Goal: Task Accomplishment & Management: Manage account settings

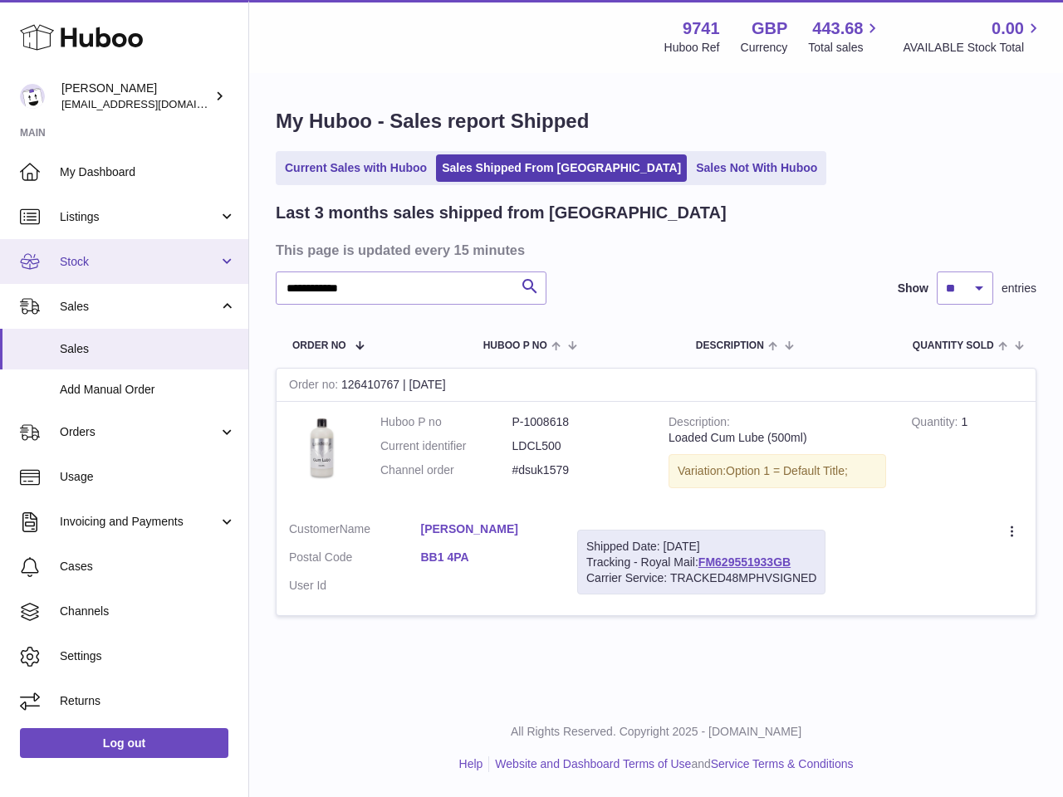
click at [106, 261] on span "Stock" at bounding box center [139, 262] width 159 height 16
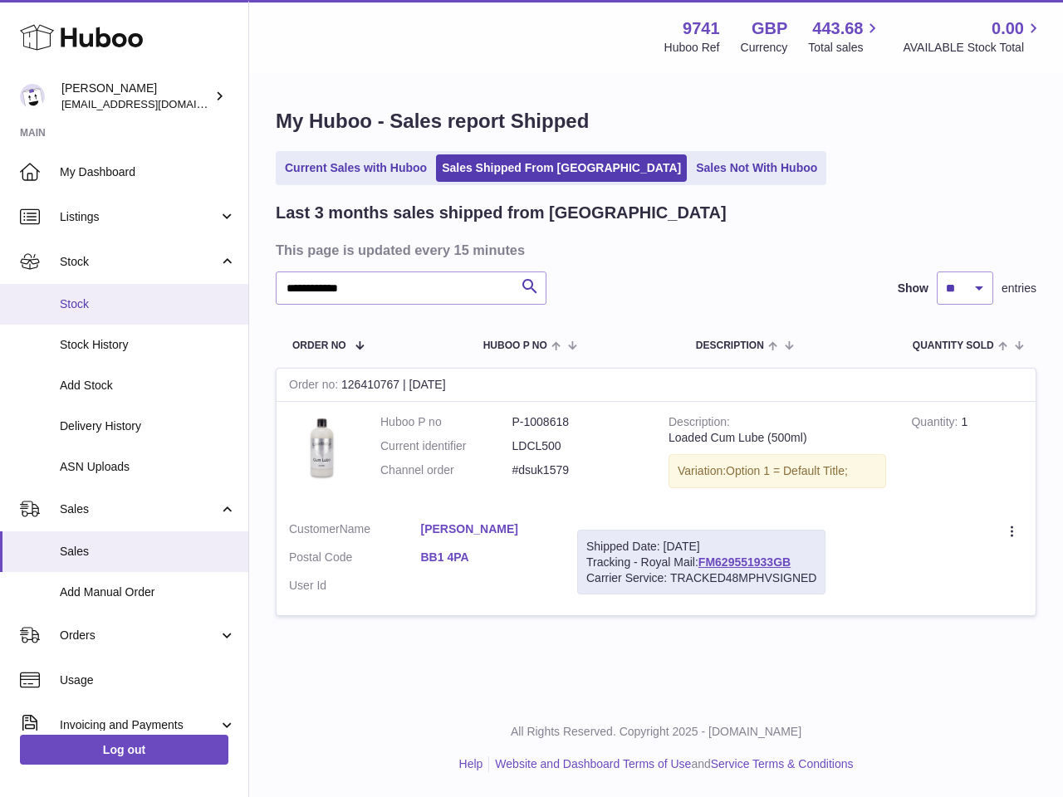
click at [119, 314] on link "Stock" at bounding box center [124, 304] width 248 height 41
click at [76, 311] on span "Stock" at bounding box center [148, 305] width 176 height 16
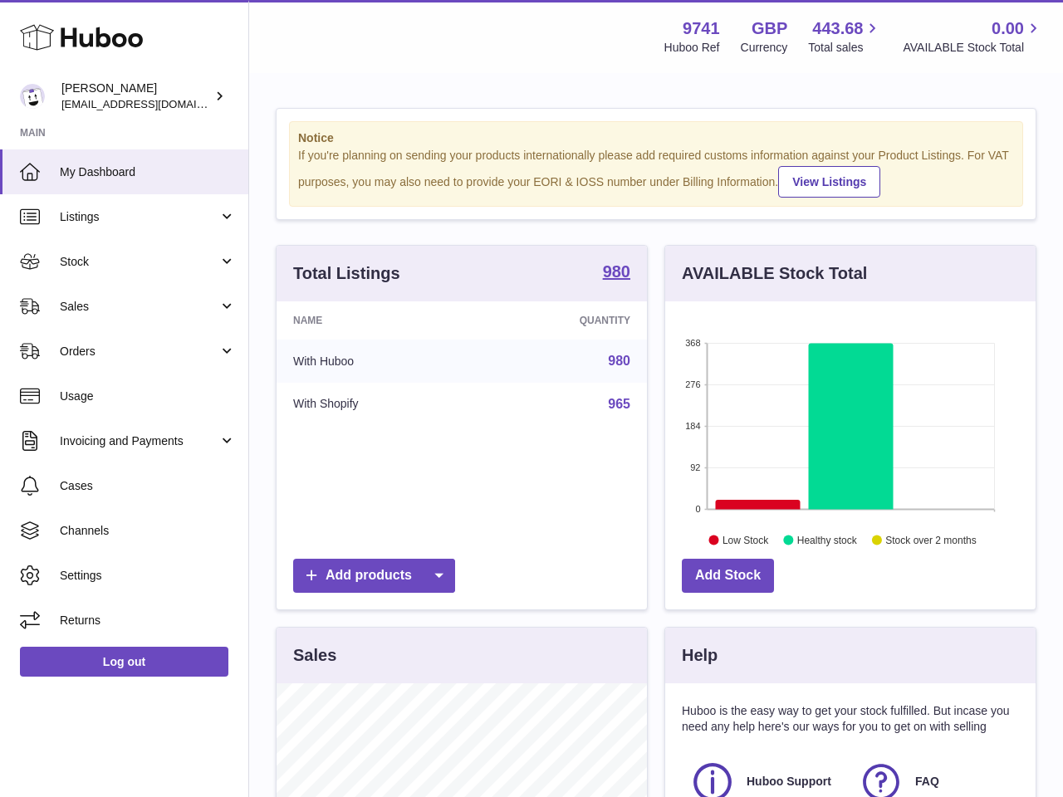
scroll to position [259, 370]
click at [97, 266] on span "Stock" at bounding box center [139, 262] width 159 height 16
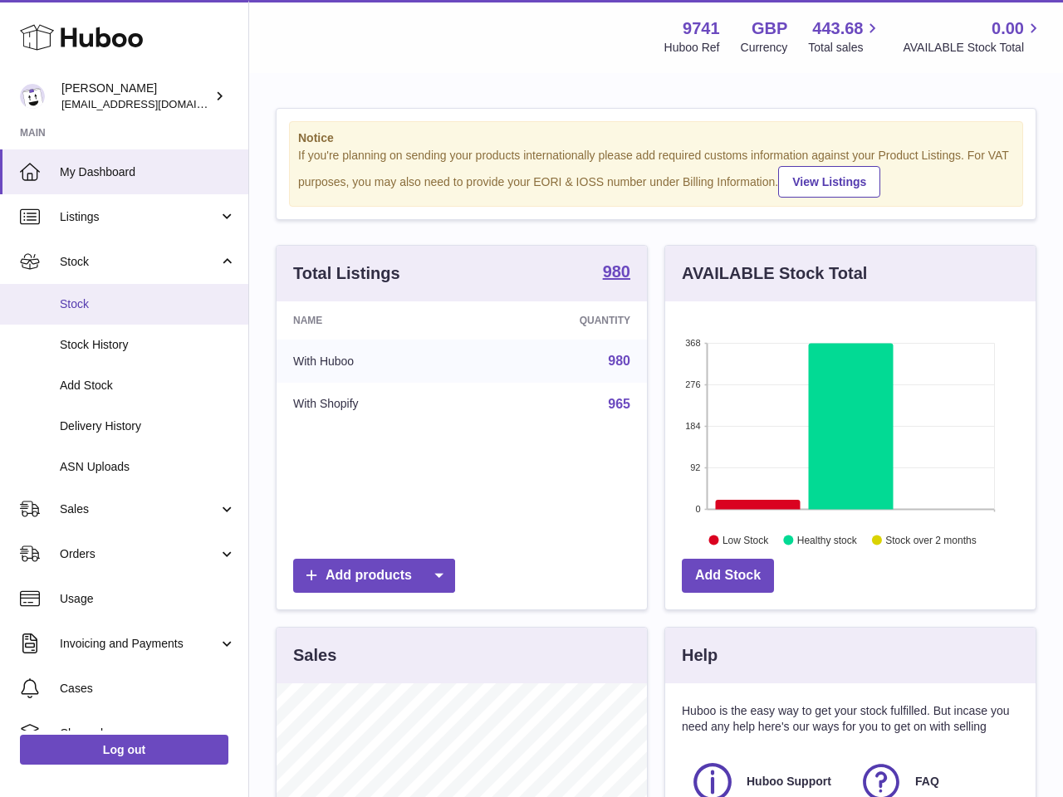
click at [96, 316] on link "Stock" at bounding box center [124, 304] width 248 height 41
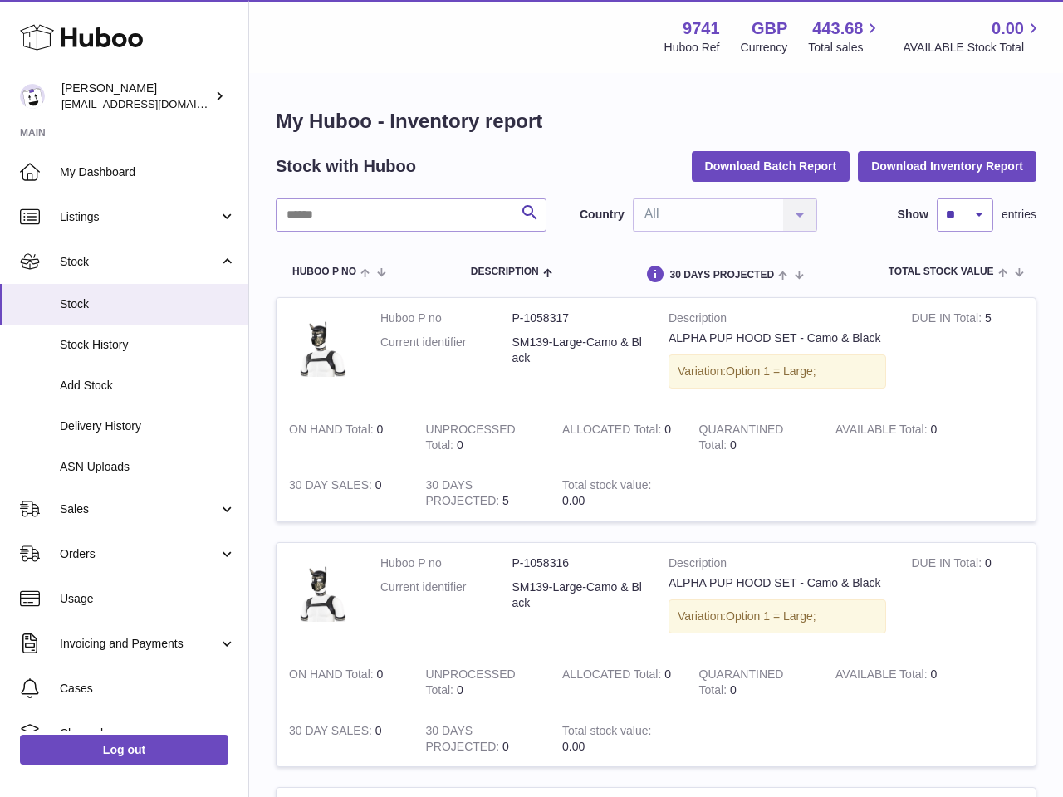
drag, startPoint x: 350, startPoint y: 192, endPoint x: 354, endPoint y: 205, distance: 13.9
click at [353, 209] on input "text" at bounding box center [411, 215] width 271 height 33
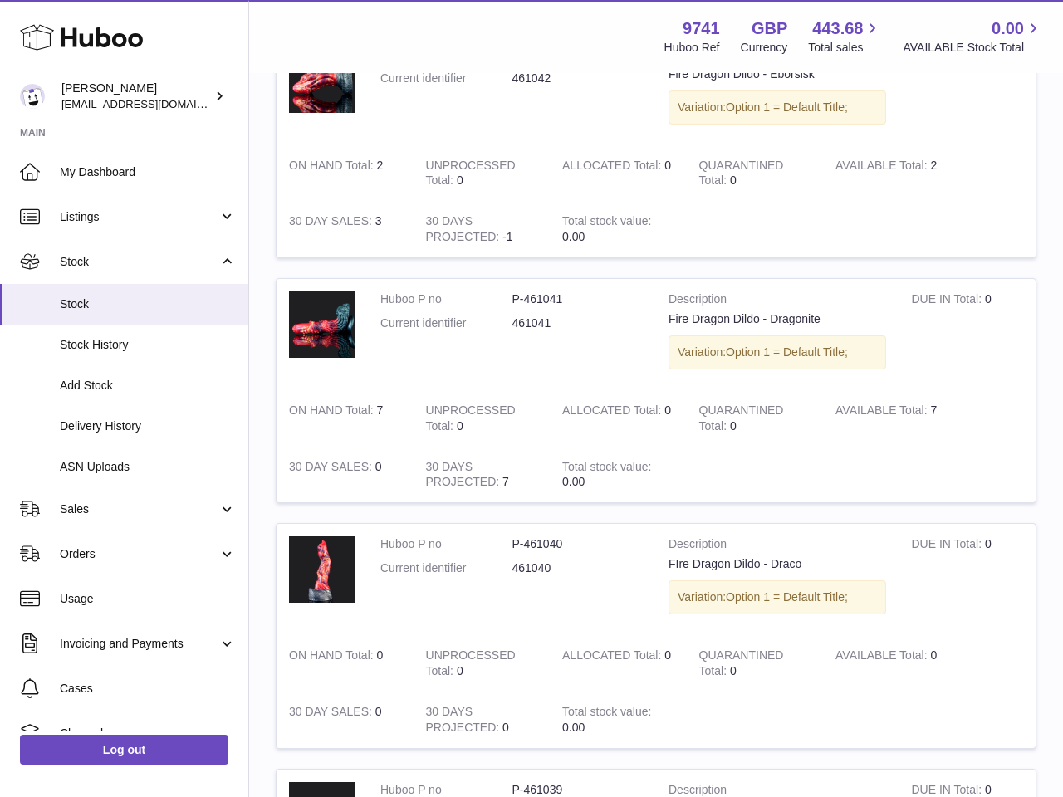
scroll to position [1276, 0]
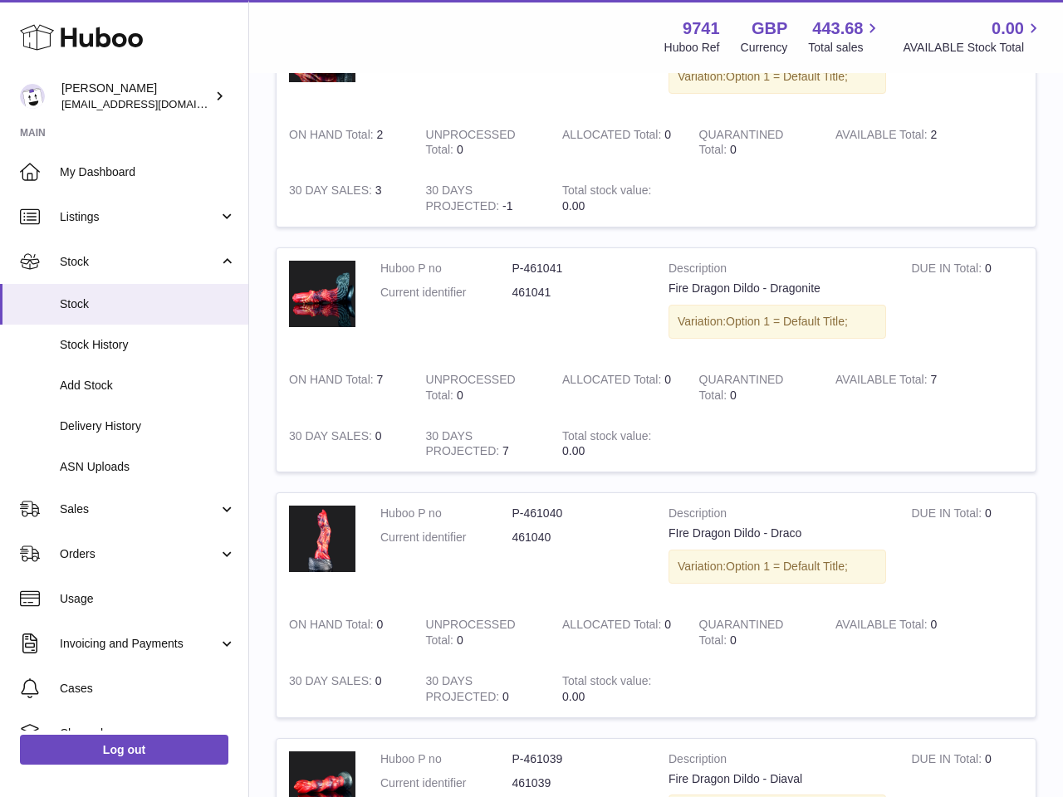
type input "**********"
